Goal: Use online tool/utility: Utilize a website feature to perform a specific function

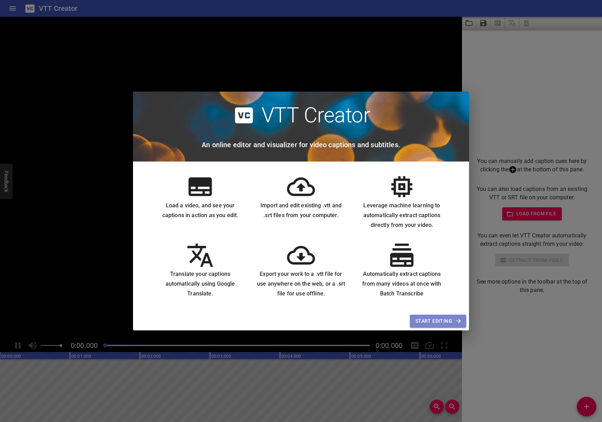
click at [434, 321] on span "Start Editing" at bounding box center [437, 321] width 45 height 9
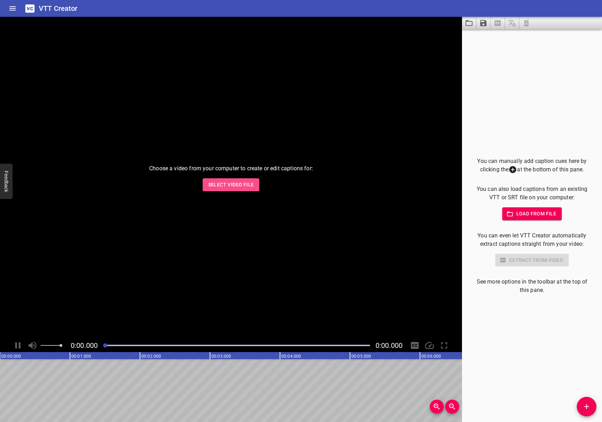
click at [253, 186] on span "Select Video File" at bounding box center [231, 184] width 46 height 9
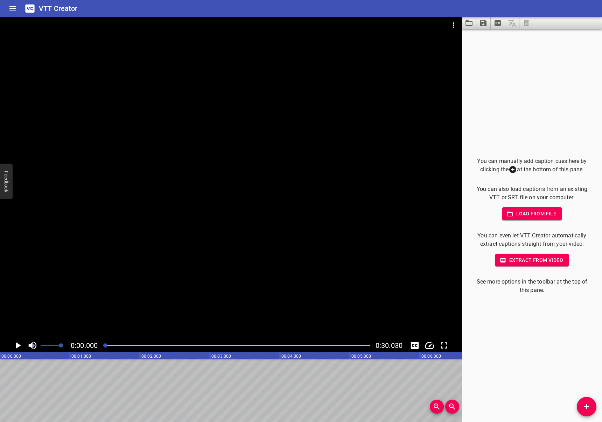
click at [551, 264] on span "Extract from video" at bounding box center [532, 260] width 62 height 9
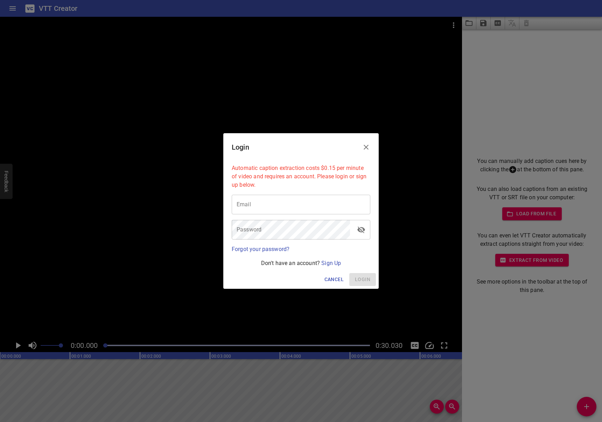
click at [368, 147] on icon "Close" at bounding box center [366, 147] width 8 height 8
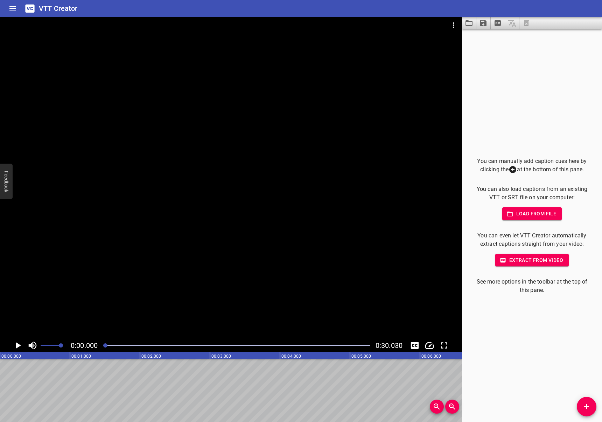
click at [18, 346] on icon "Play/Pause" at bounding box center [18, 345] width 5 height 6
click at [18, 346] on icon "Play/Pause" at bounding box center [18, 345] width 10 height 10
click at [414, 346] on icon "Toggle captions" at bounding box center [415, 345] width 8 height 7
click at [413, 343] on icon "Toggle captions" at bounding box center [415, 345] width 8 height 7
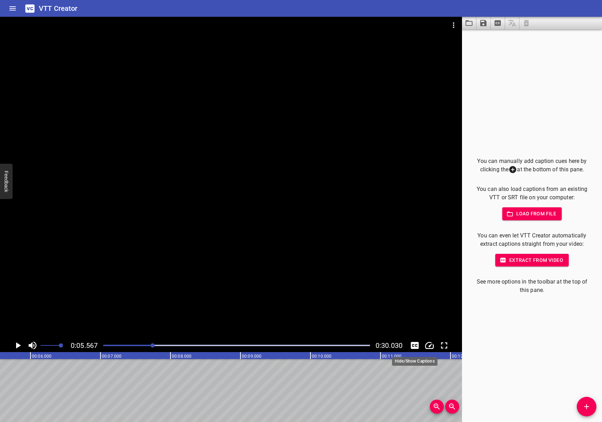
click at [413, 343] on icon "Toggle captions" at bounding box center [415, 345] width 8 height 7
